Goal: Information Seeking & Learning: Learn about a topic

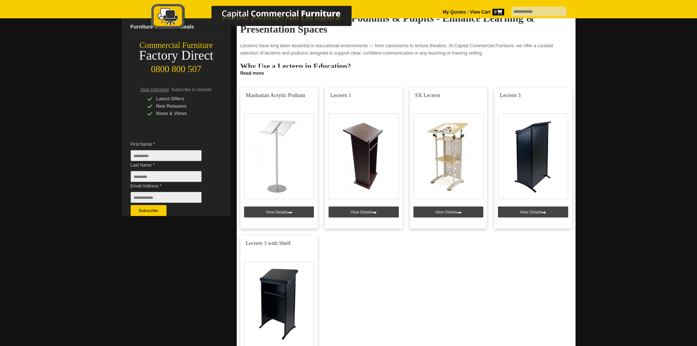
scroll to position [165, 0]
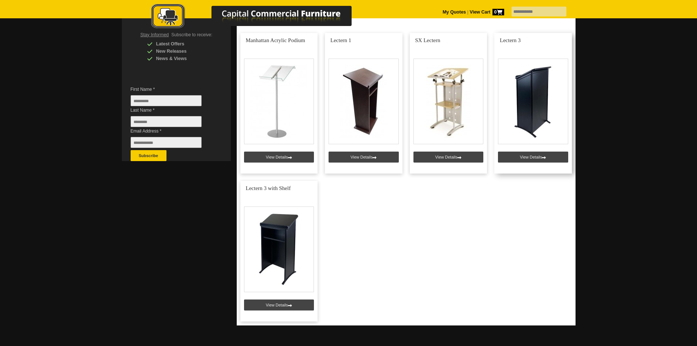
click at [521, 105] on link at bounding box center [533, 103] width 78 height 140
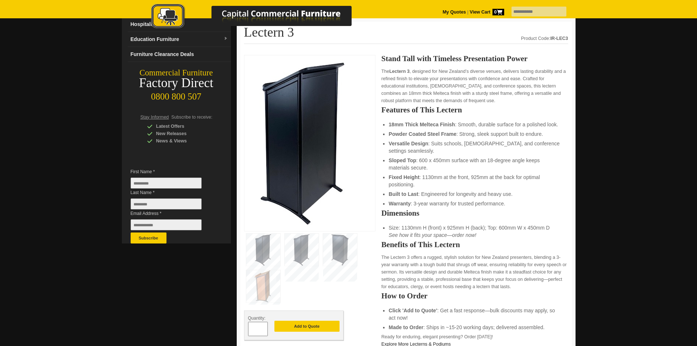
scroll to position [91, 0]
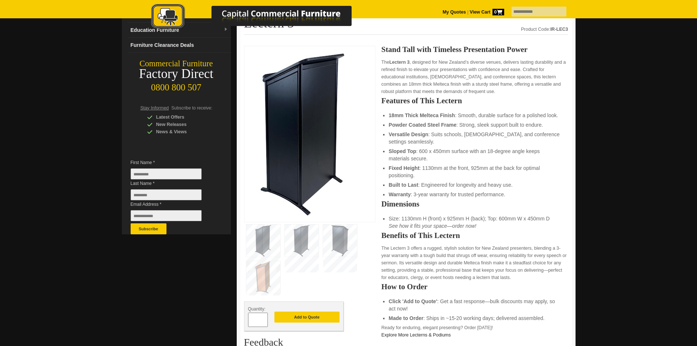
click at [304, 246] on img at bounding box center [302, 240] width 34 height 32
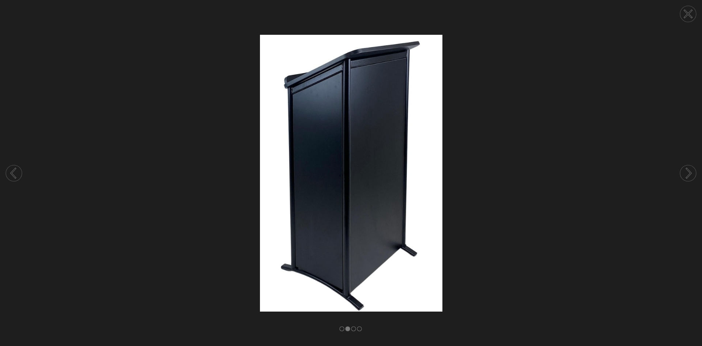
click at [694, 172] on circle at bounding box center [688, 173] width 16 height 16
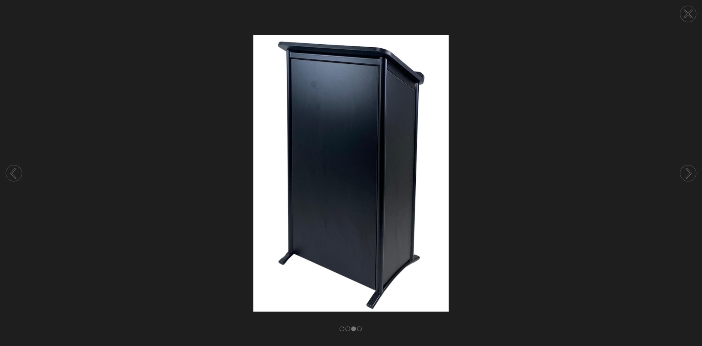
click at [692, 173] on circle at bounding box center [688, 173] width 16 height 16
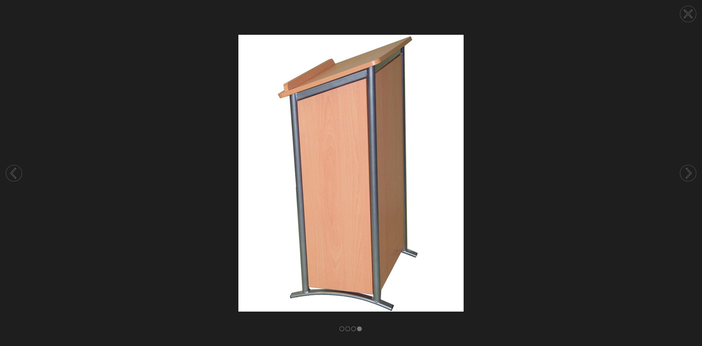
click at [683, 16] on circle at bounding box center [688, 14] width 16 height 16
